Goal: Information Seeking & Learning: Find specific fact

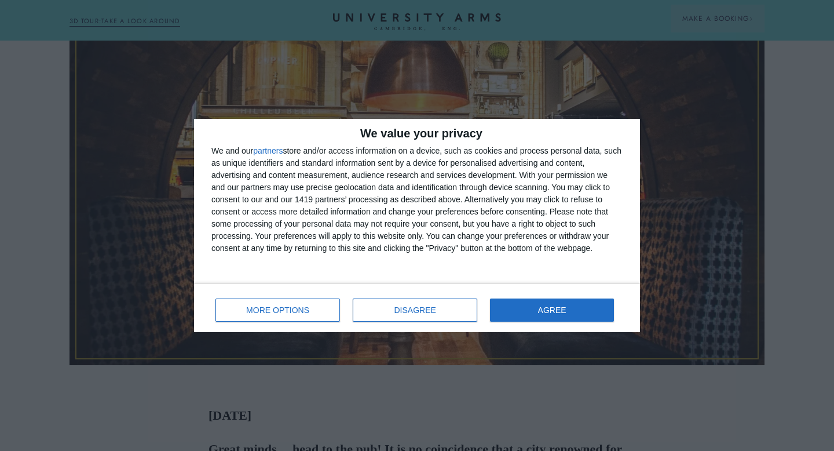
scroll to position [288, 0]
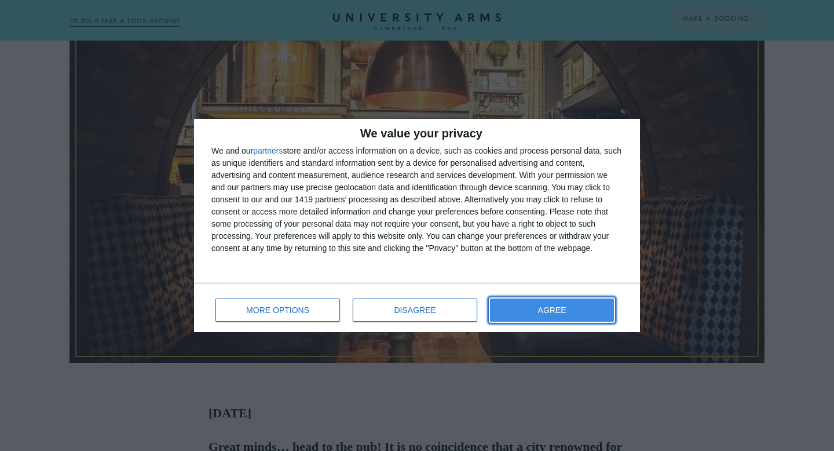
click at [566, 314] on button "AGREE" at bounding box center [552, 309] width 124 height 23
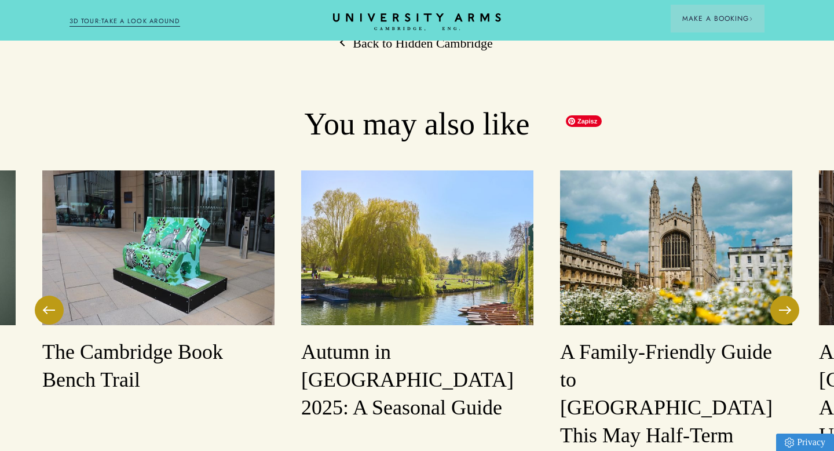
scroll to position [4077, 0]
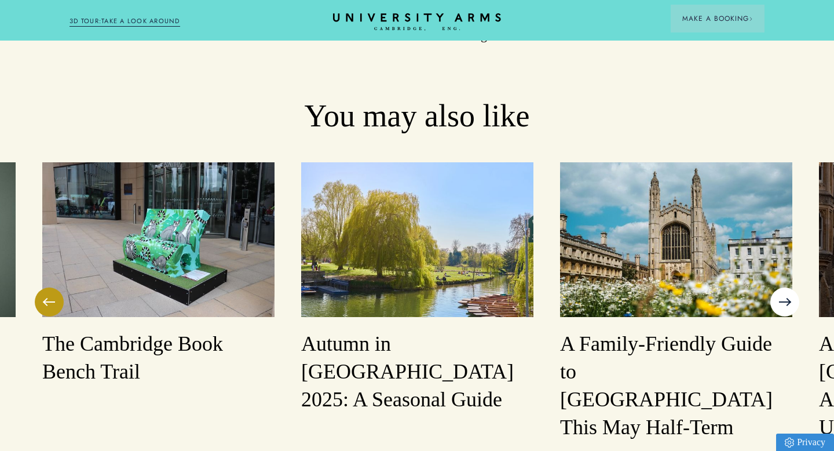
click at [785, 287] on button at bounding box center [784, 301] width 29 height 29
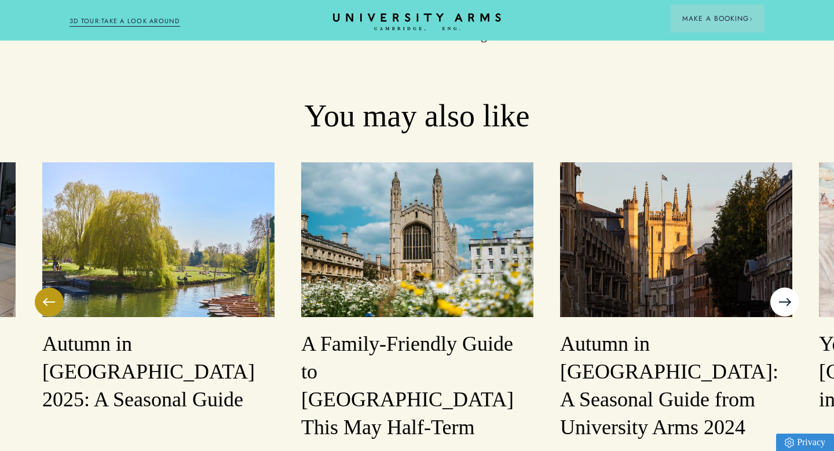
click at [785, 287] on button at bounding box center [784, 301] width 29 height 29
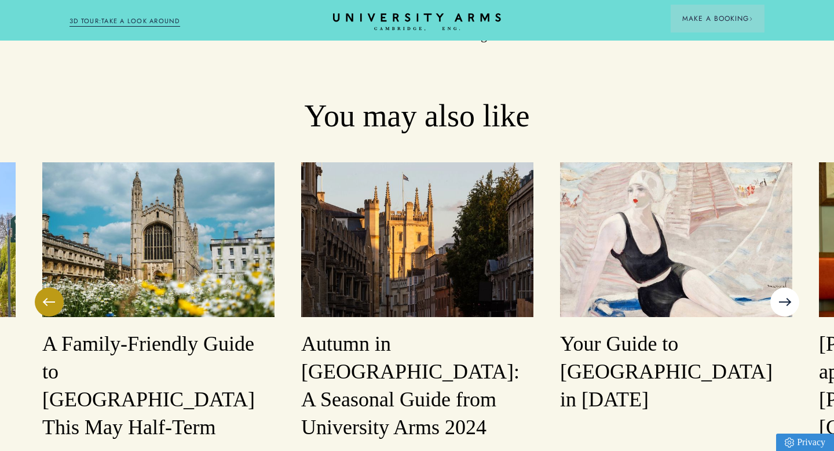
click at [785, 287] on button at bounding box center [784, 301] width 29 height 29
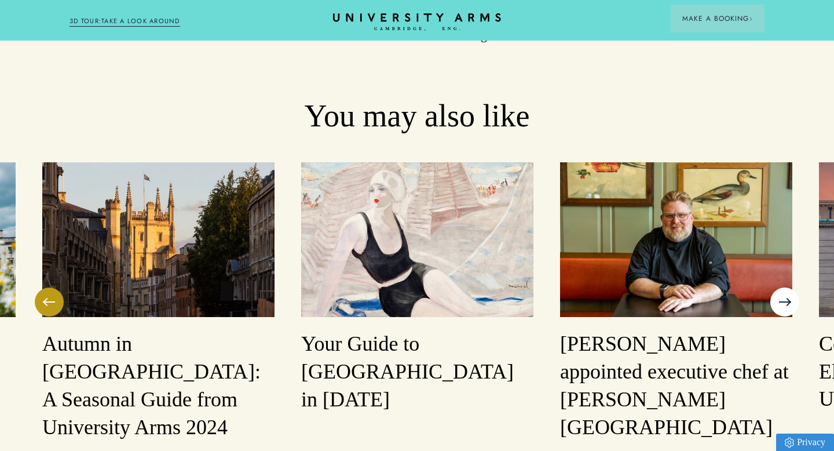
click at [785, 287] on button at bounding box center [784, 301] width 29 height 29
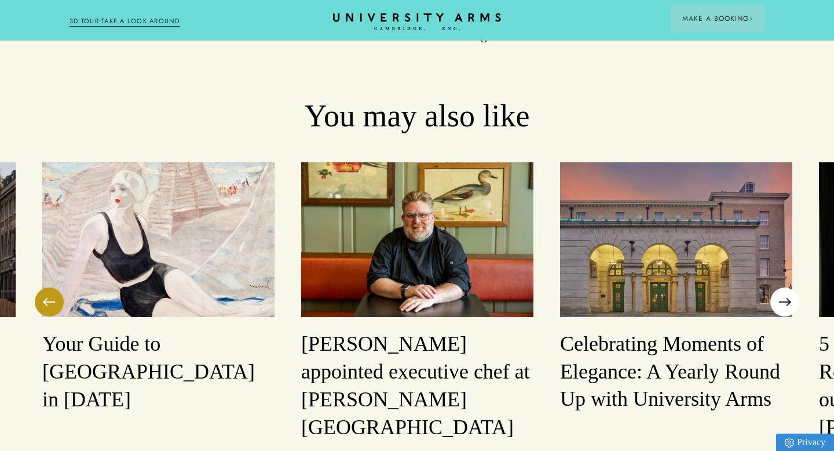
click at [785, 287] on button at bounding box center [784, 301] width 29 height 29
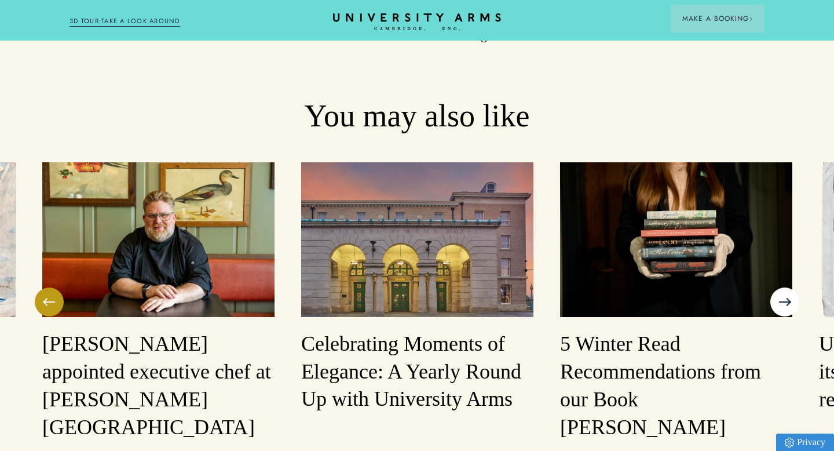
click at [785, 287] on button at bounding box center [784, 301] width 29 height 29
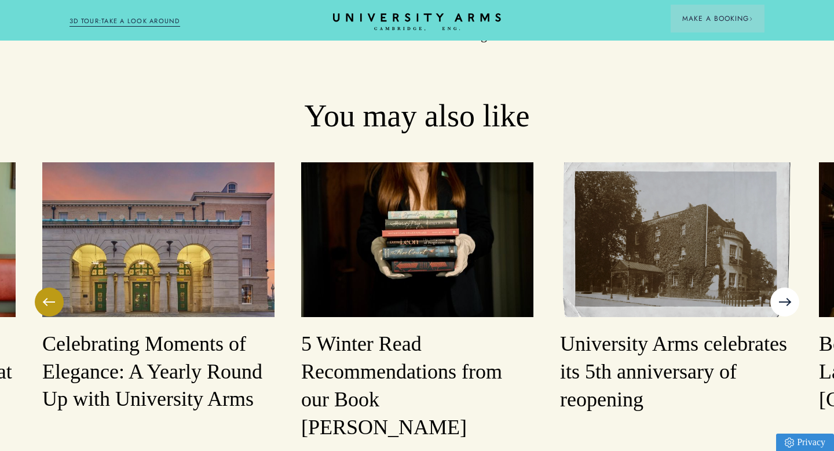
click at [785, 287] on button at bounding box center [784, 301] width 29 height 29
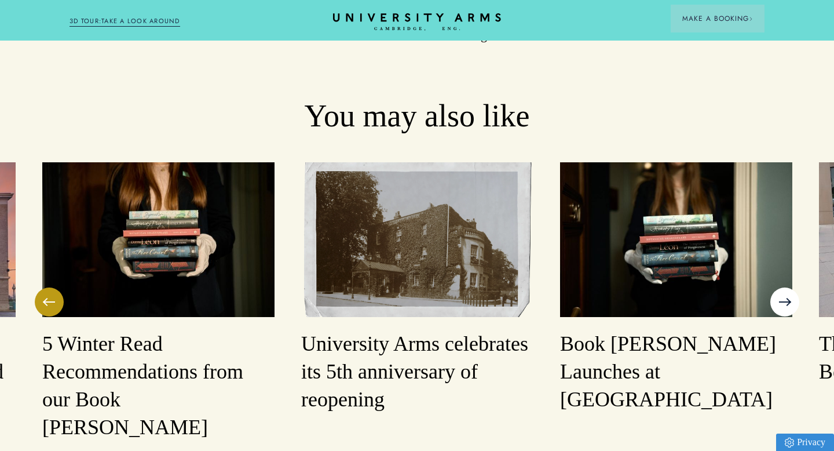
click at [785, 287] on button at bounding box center [784, 301] width 29 height 29
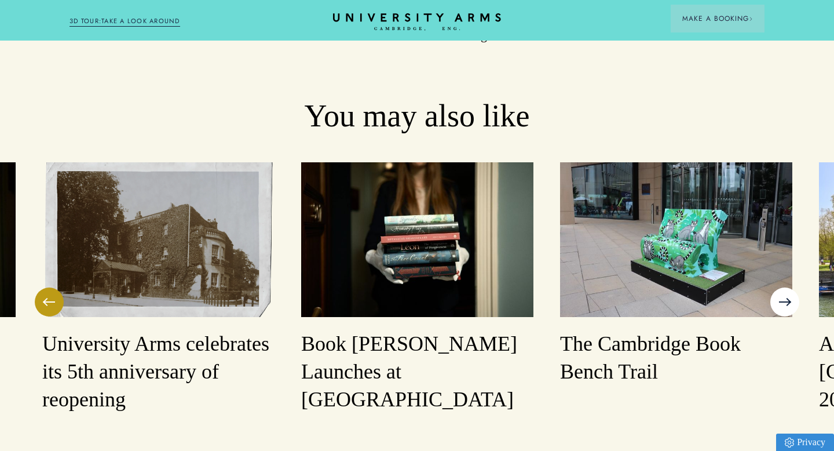
click at [785, 287] on button at bounding box center [784, 301] width 29 height 29
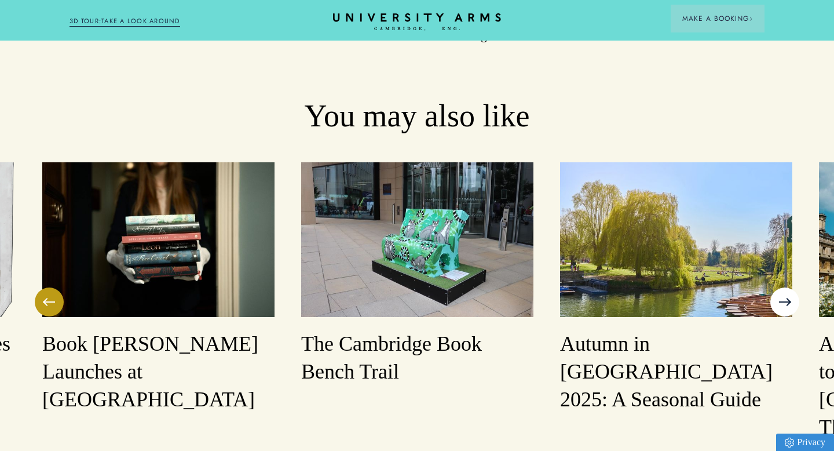
click at [785, 287] on button at bounding box center [784, 301] width 29 height 29
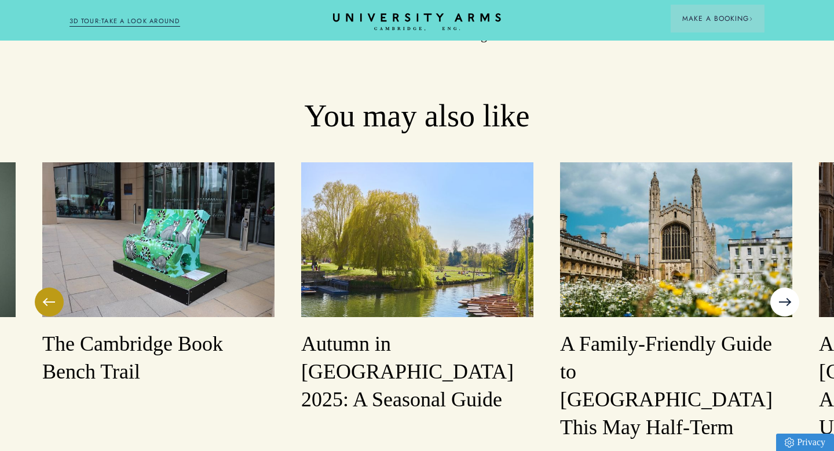
click at [785, 287] on button at bounding box center [784, 301] width 29 height 29
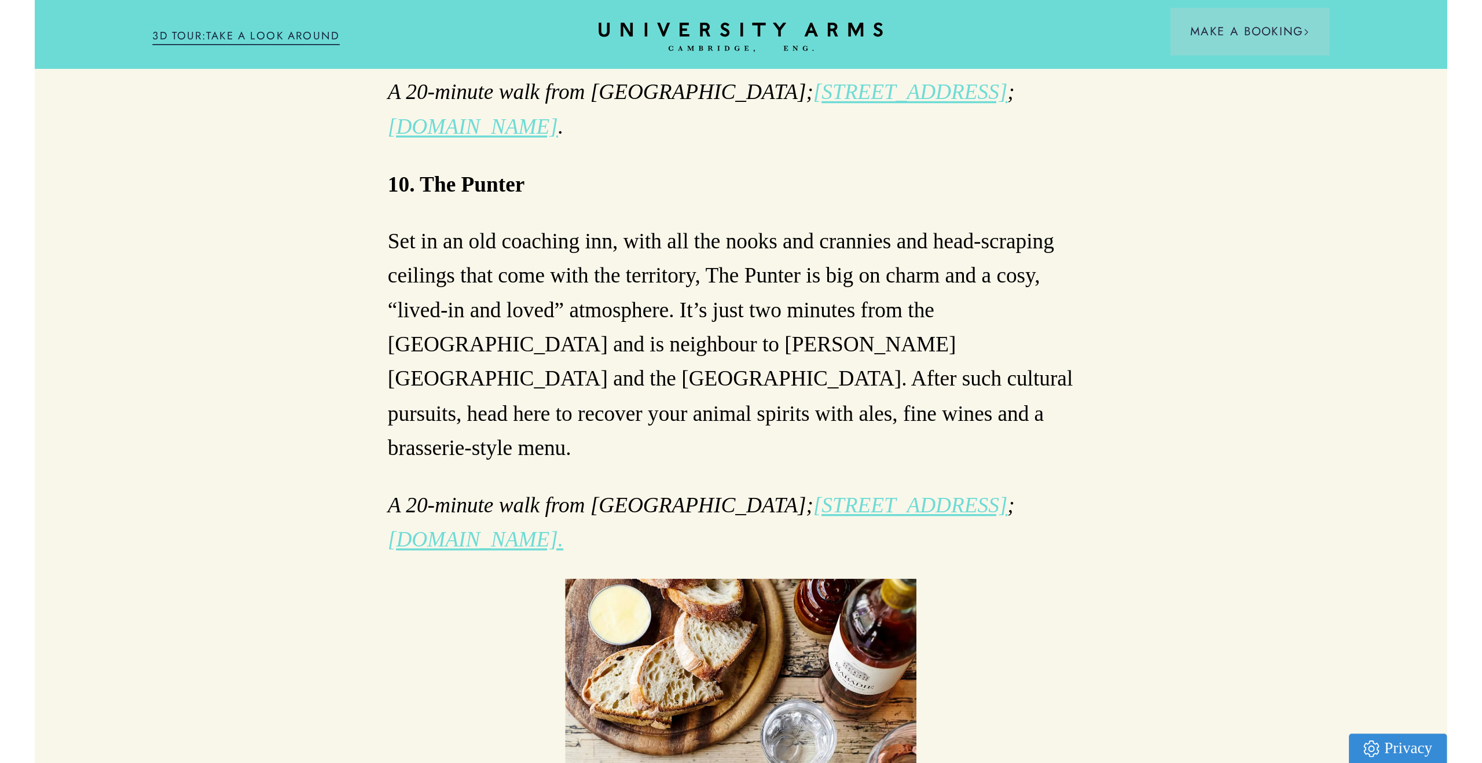
scroll to position [3343, 0]
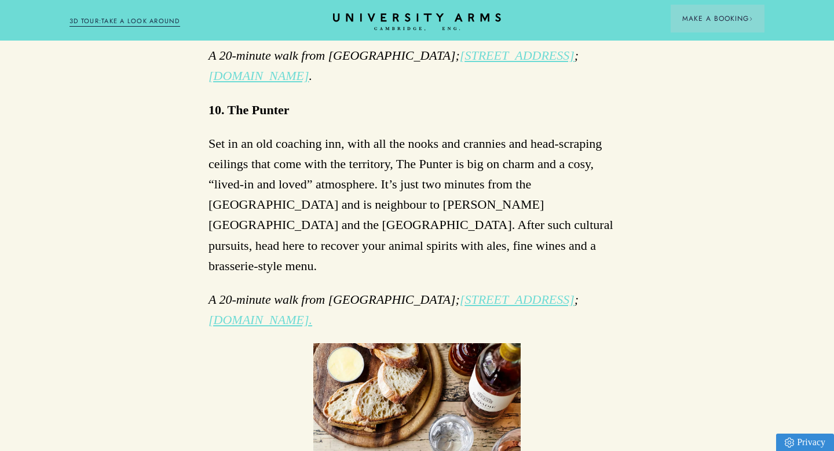
click at [468, 292] on link "[STREET_ADDRESS]" at bounding box center [517, 299] width 115 height 14
